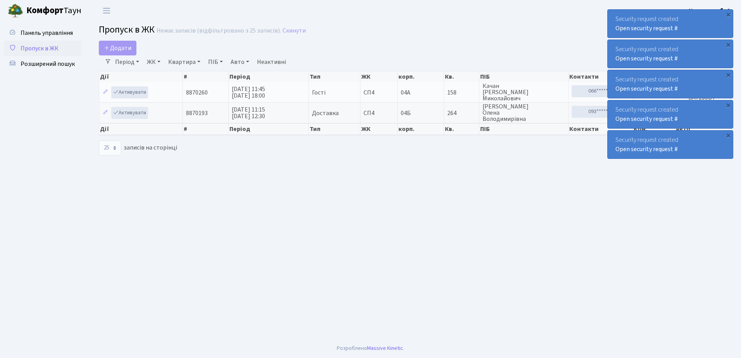
select select "25"
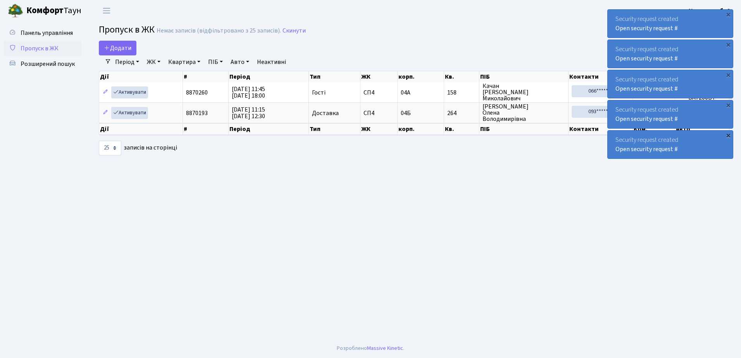
click at [730, 136] on div "×" at bounding box center [728, 135] width 8 height 8
click at [729, 107] on div "×" at bounding box center [728, 105] width 8 height 8
click at [728, 105] on div "×" at bounding box center [728, 105] width 8 height 8
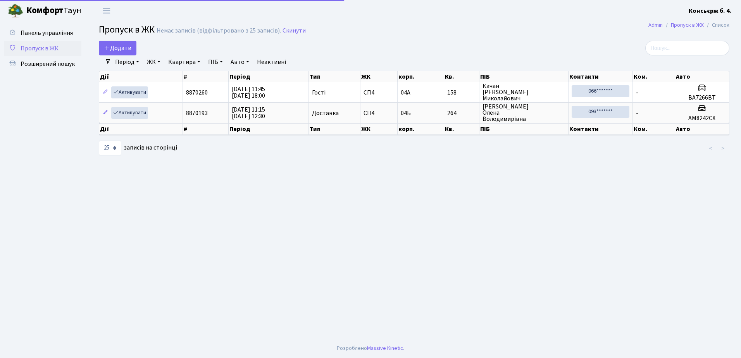
select select "25"
